Goal: Task Accomplishment & Management: Manage account settings

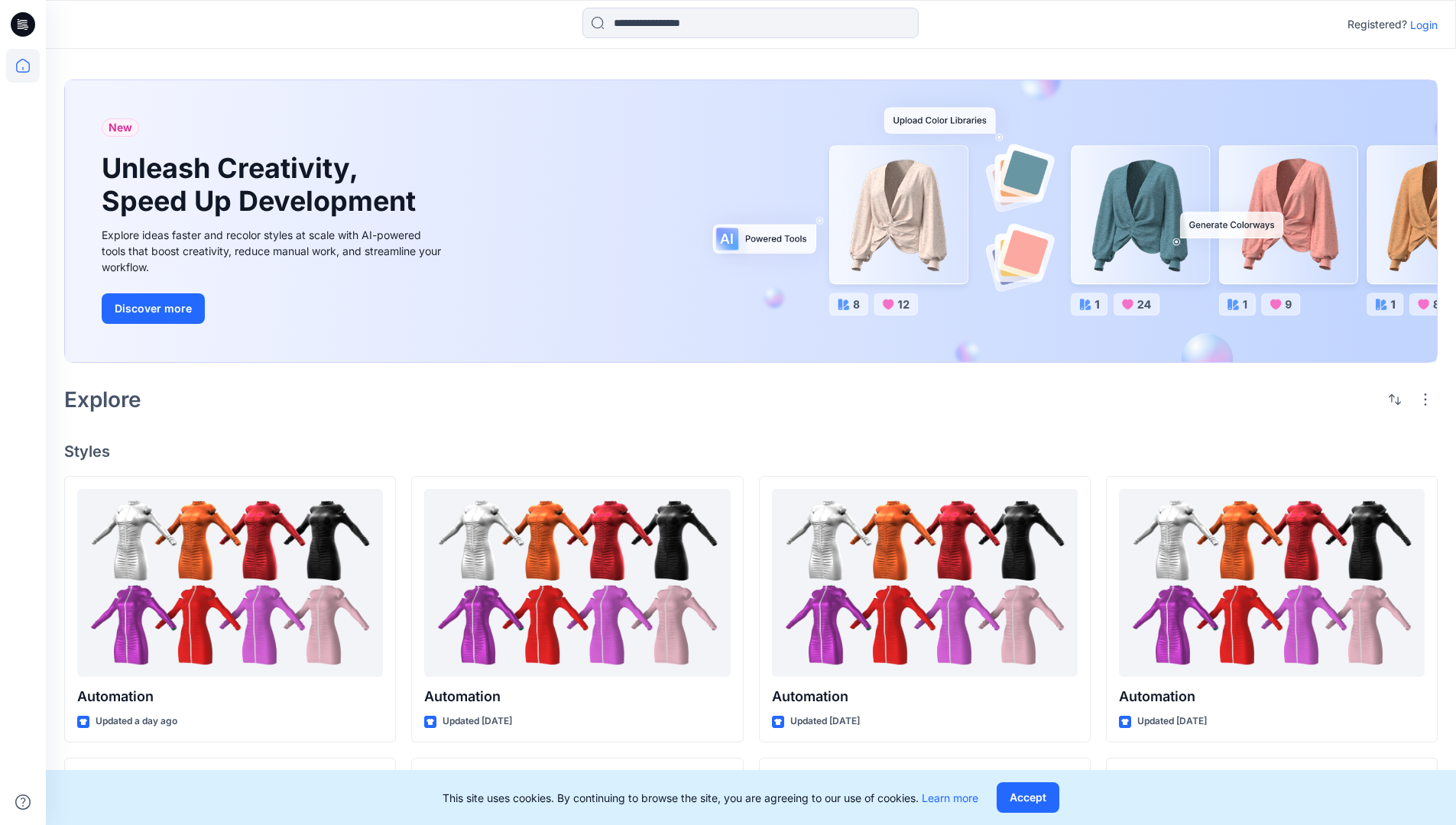
click at [1420, 25] on p "Login" at bounding box center [1424, 25] width 28 height 16
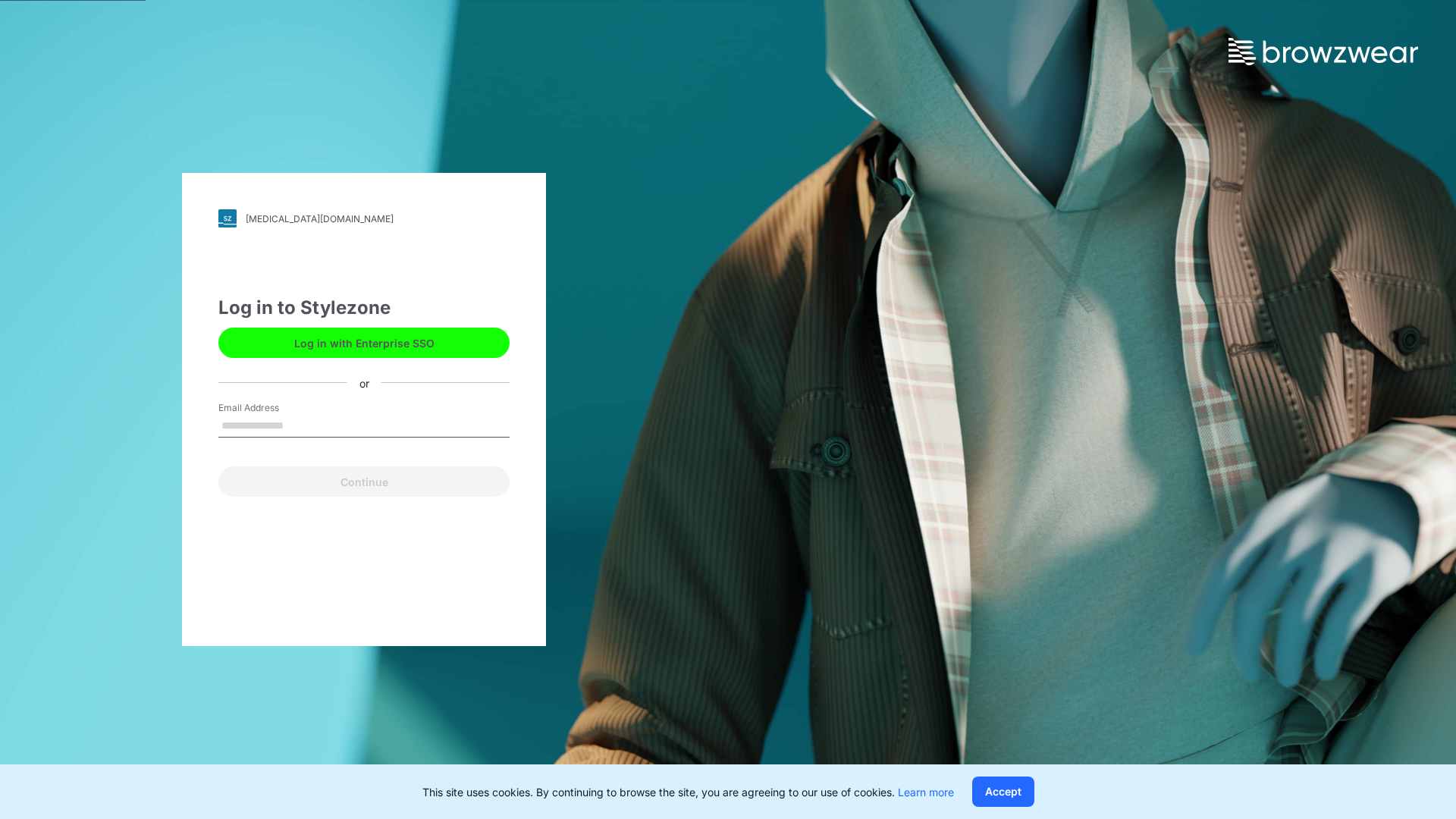
click at [300, 425] on input "Email Address" at bounding box center [363, 427] width 291 height 23
type input "**********"
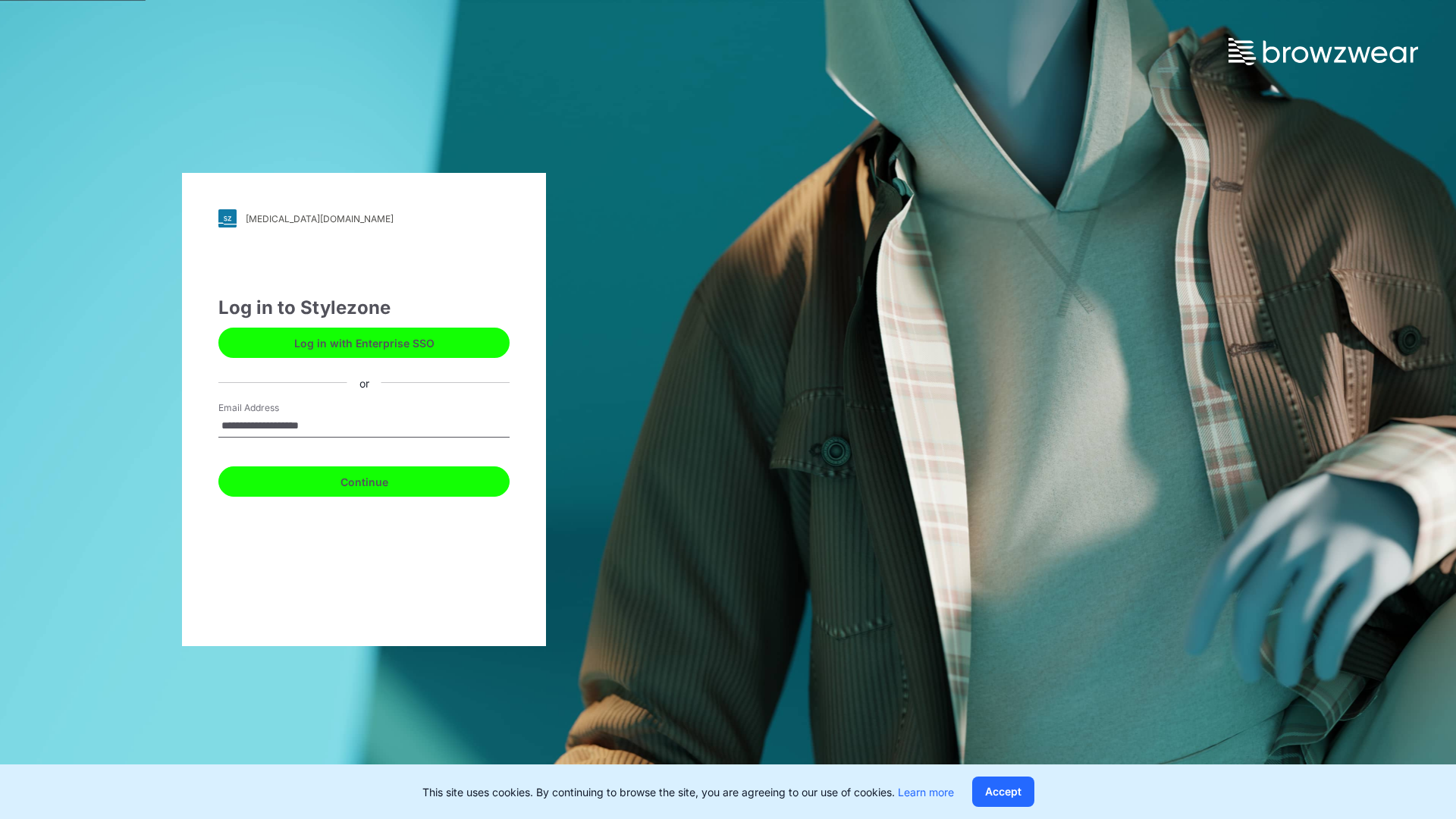
click at [381, 480] on button "Continue" at bounding box center [363, 482] width 291 height 30
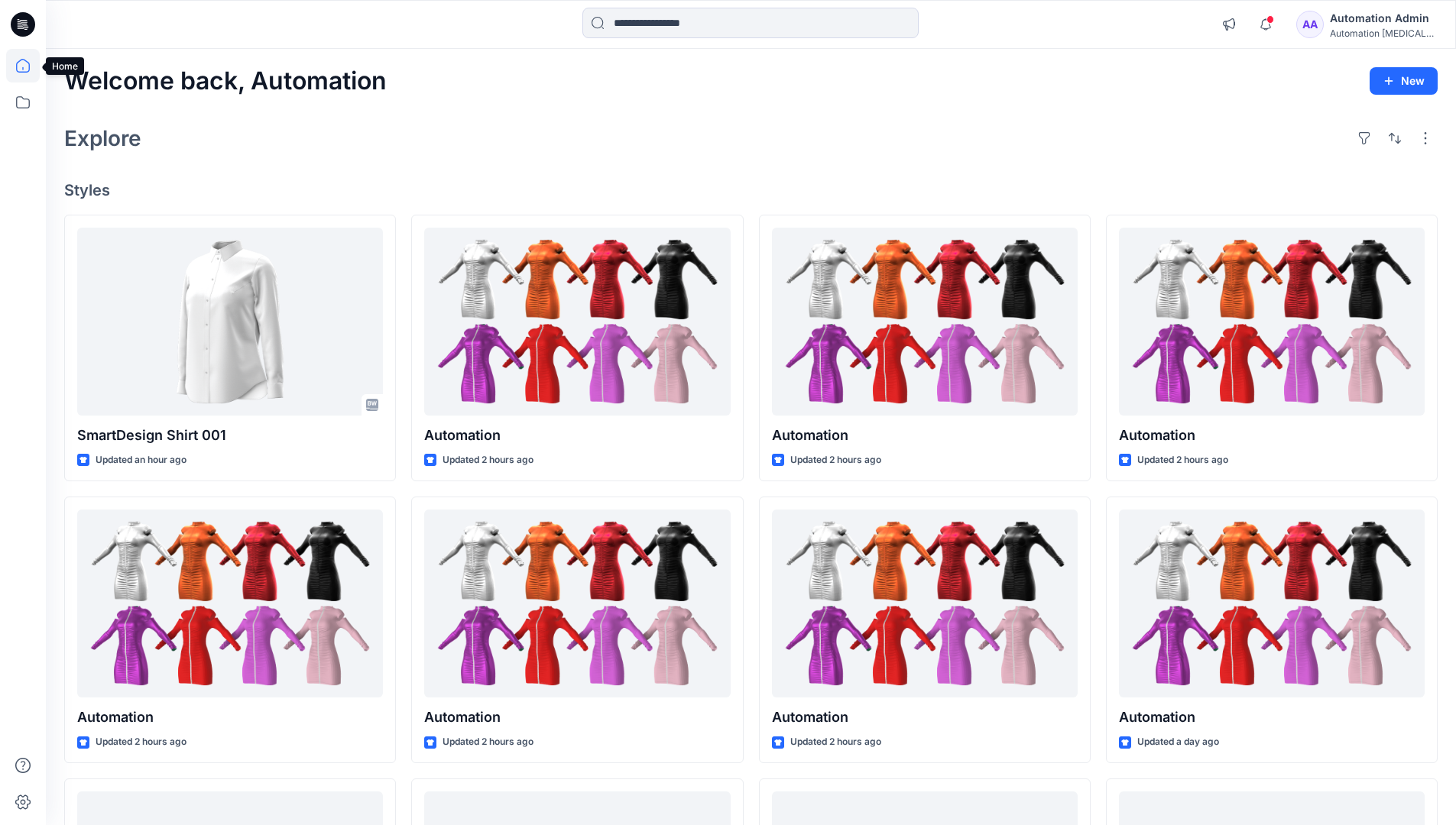
click at [29, 66] on icon at bounding box center [23, 66] width 13 height 13
click at [1338, 28] on div "AA Automation Admin Automation [MEDICAL_DATA]..." at bounding box center [1366, 25] width 140 height 31
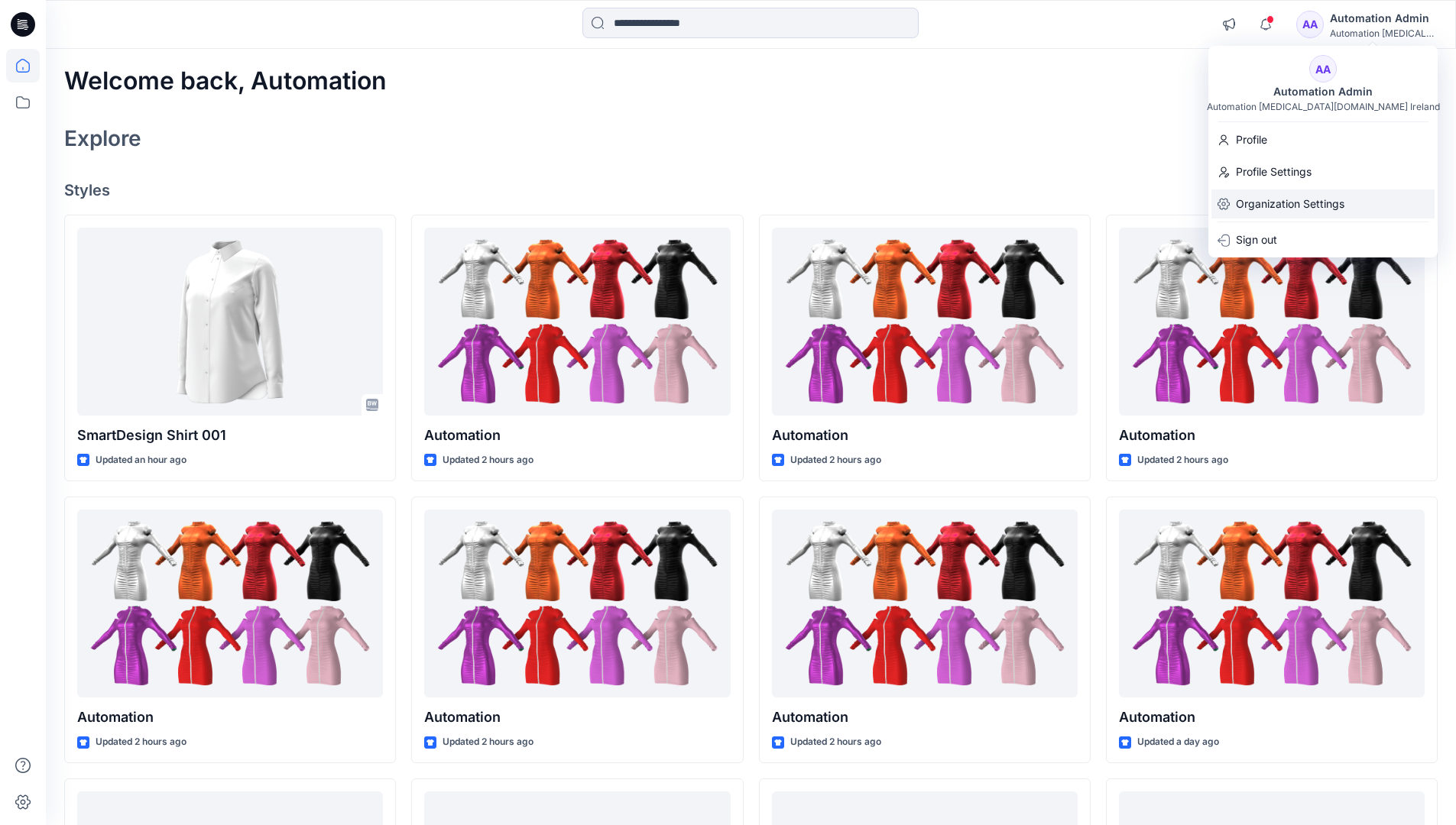
click at [1287, 199] on p "Organization Settings" at bounding box center [1291, 203] width 109 height 29
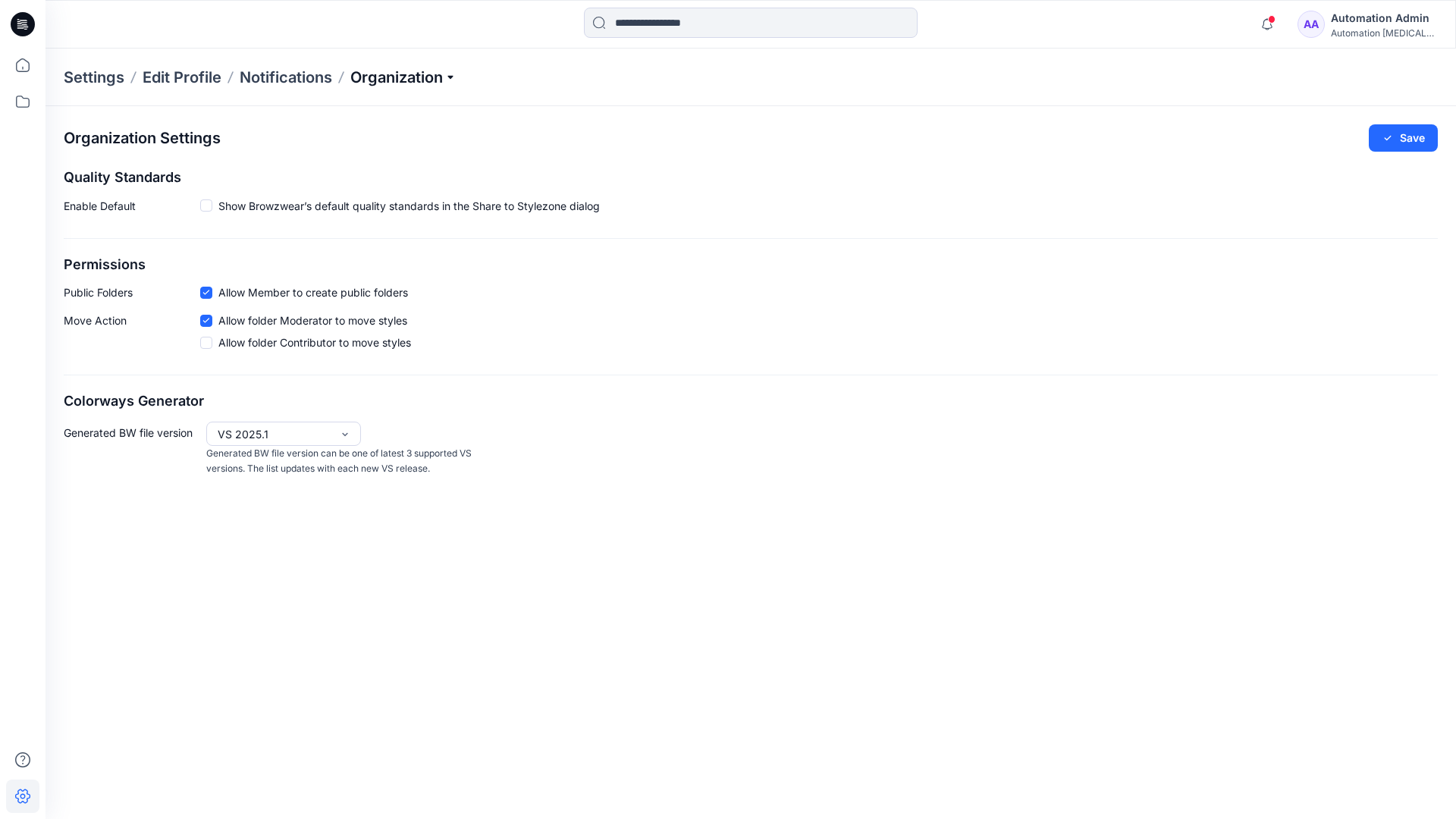
click at [402, 74] on p "Organization" at bounding box center [404, 77] width 106 height 21
click at [430, 170] on link "Edit Style Information Fields" at bounding box center [406, 173] width 222 height 30
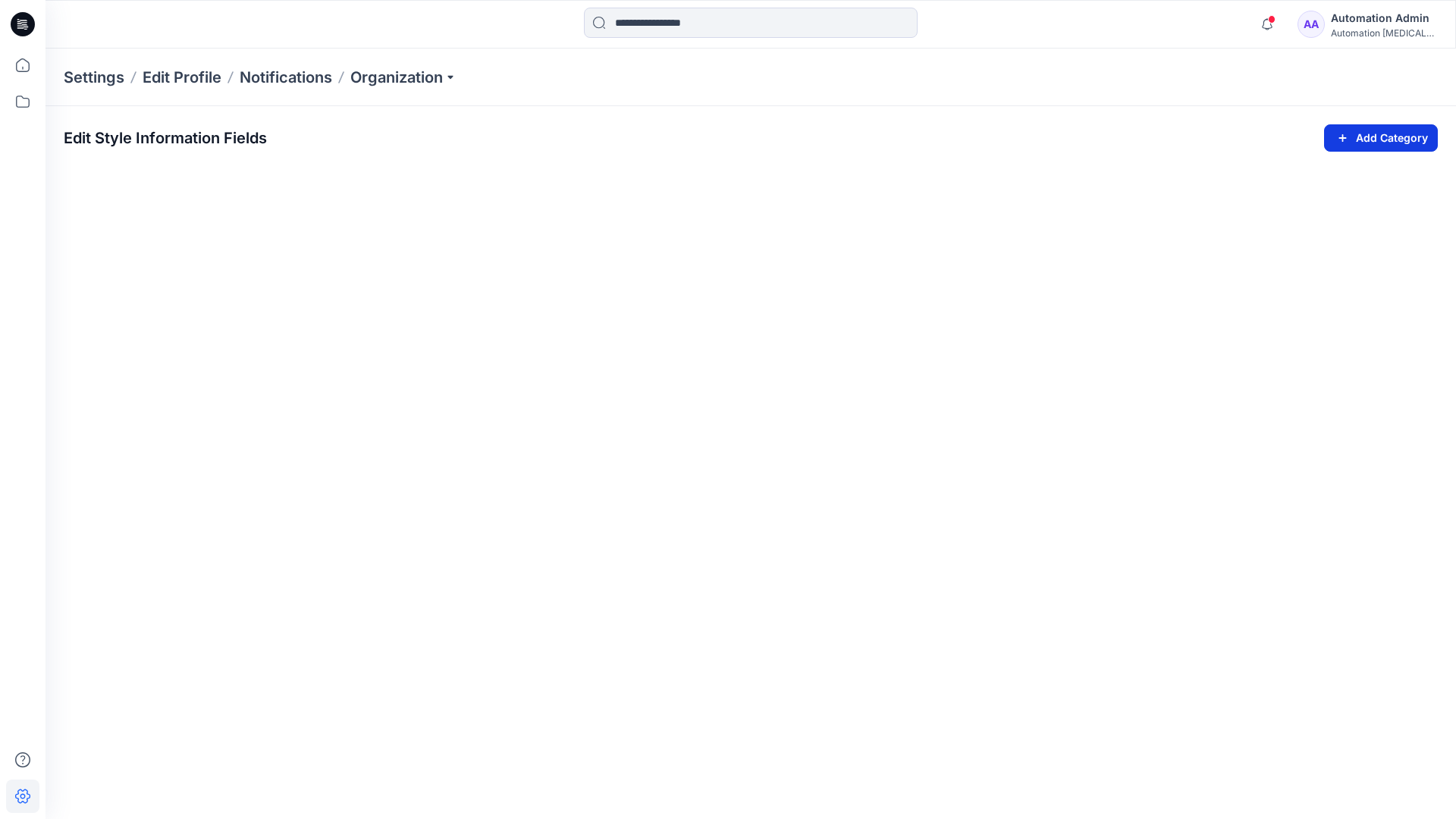
click at [1339, 134] on icon "button" at bounding box center [1342, 137] width 17 height 18
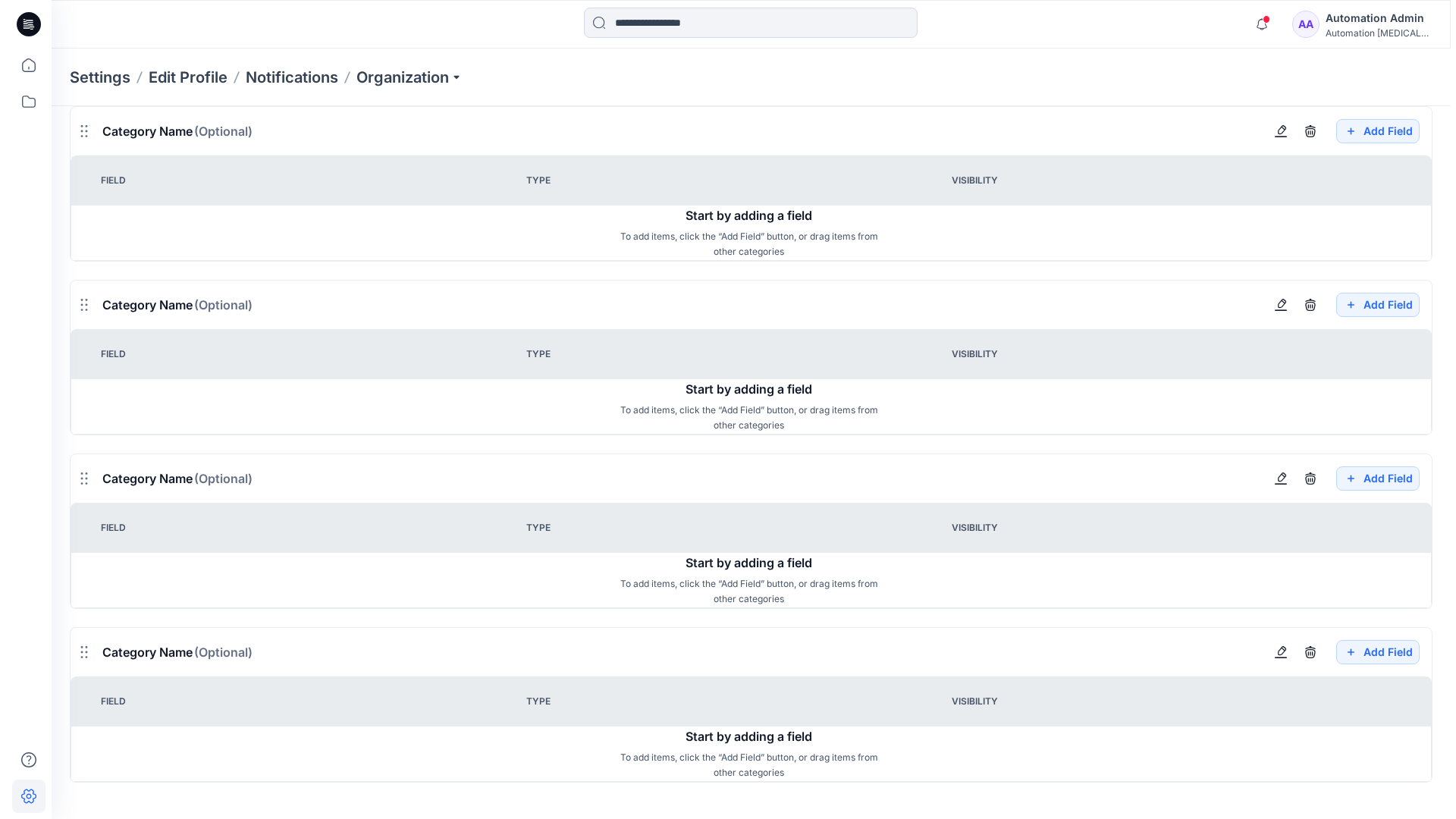
scroll to position [1366, 0]
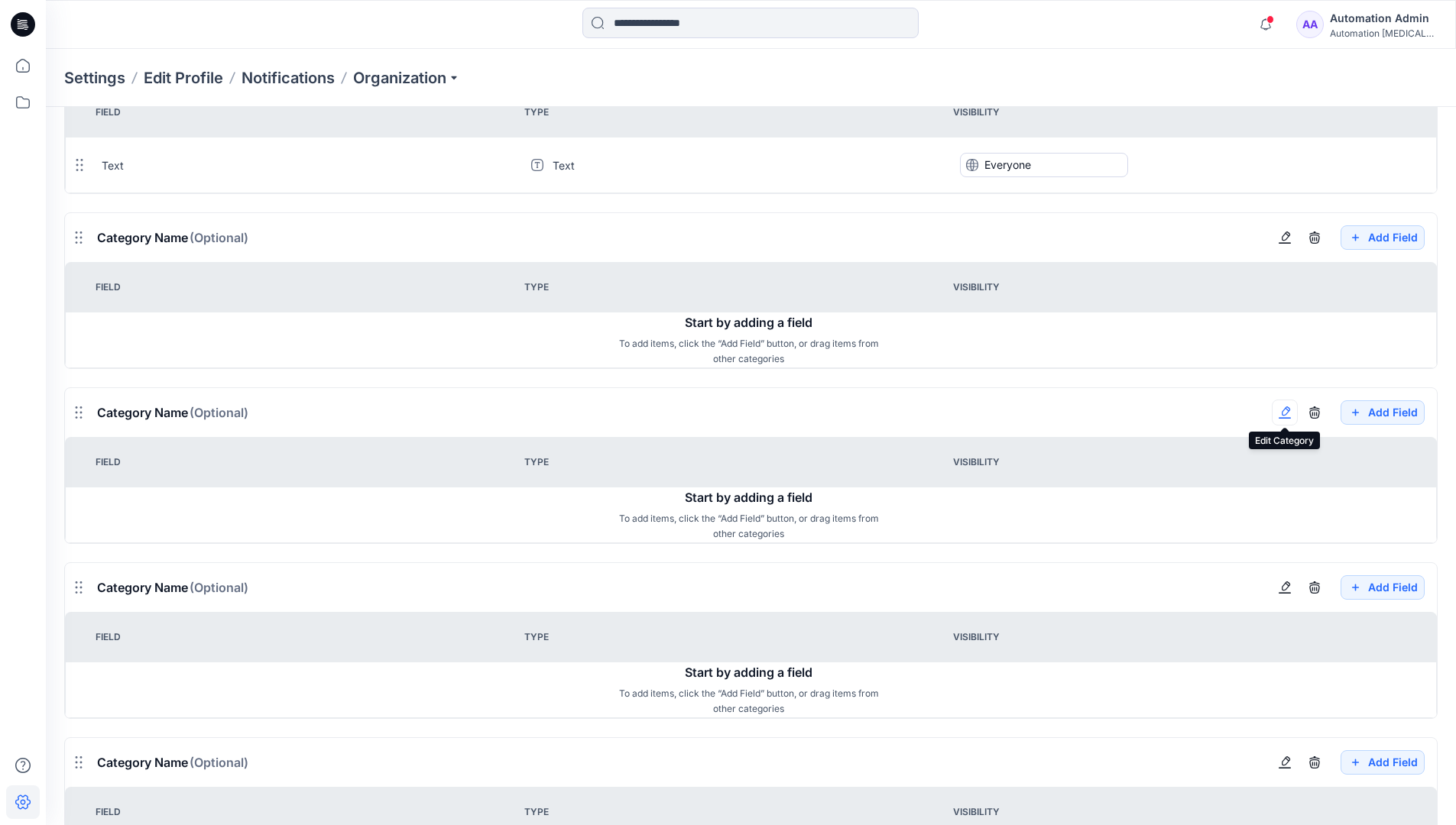
click at [1291, 421] on button "button" at bounding box center [1284, 412] width 26 height 26
type input "*******"
click at [1370, 589] on button "Add Field" at bounding box center [1382, 587] width 84 height 25
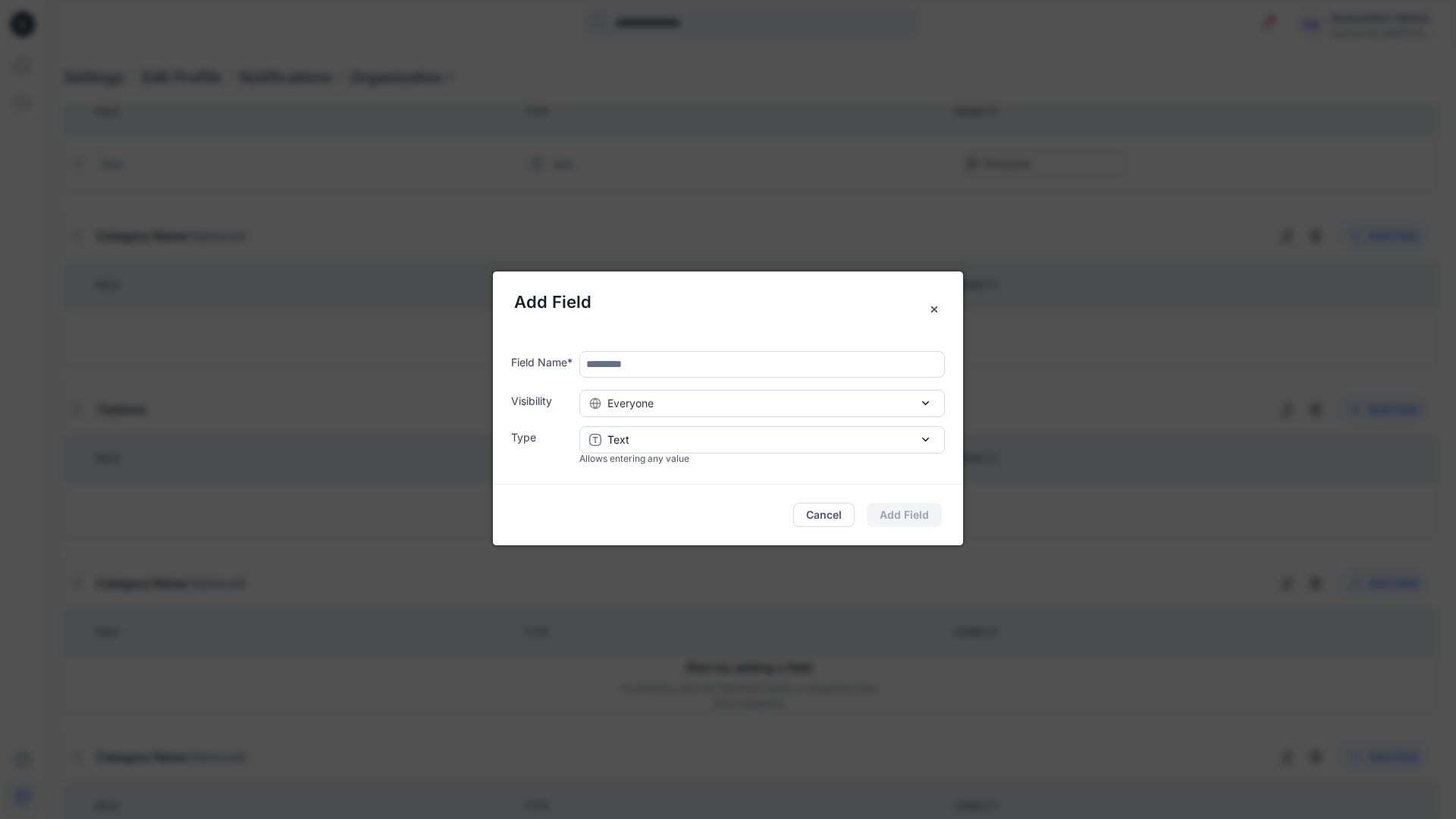
click at [650, 369] on input "text" at bounding box center [762, 364] width 366 height 27
type input "****"
click at [782, 408] on div "Everyone" at bounding box center [762, 403] width 346 height 16
click at [919, 514] on button "Add Field" at bounding box center [903, 515] width 75 height 25
